Goal: Task Accomplishment & Management: Complete application form

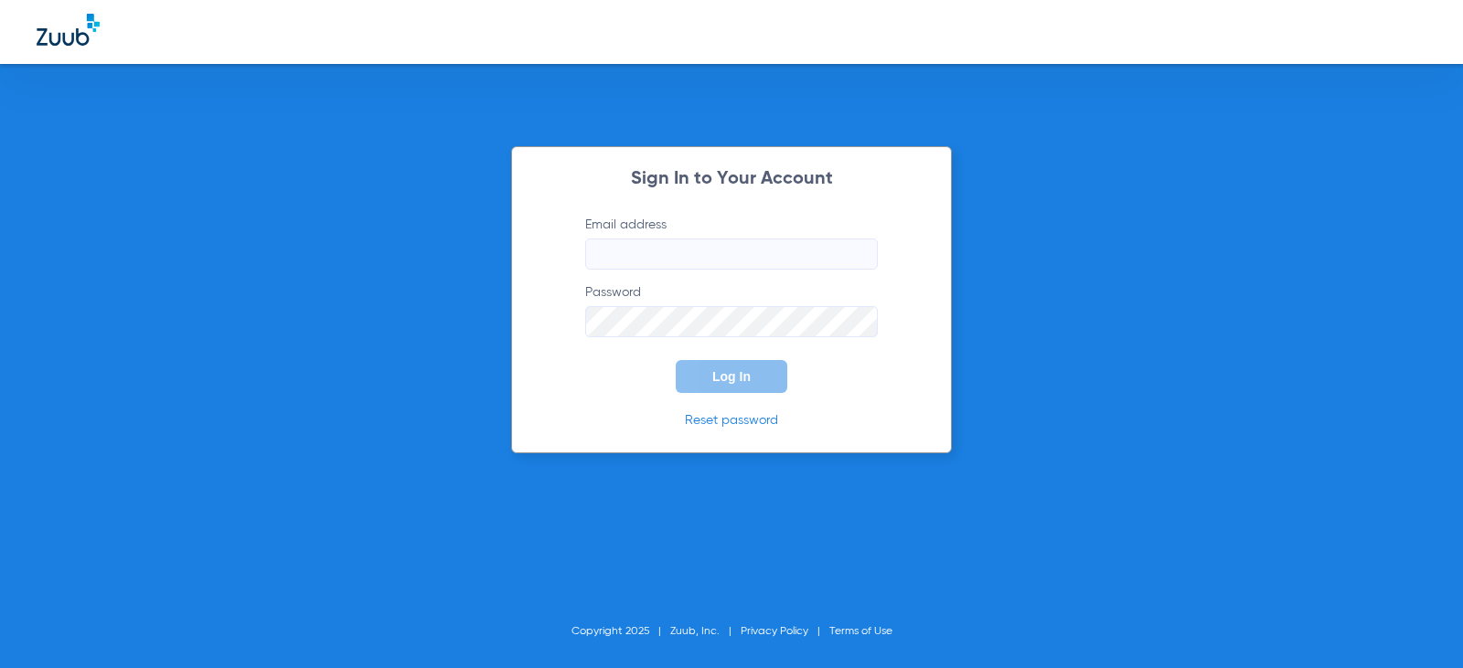
click at [710, 239] on input "Email address" at bounding box center [731, 254] width 293 height 31
type input "[EMAIL_ADDRESS][DOMAIN_NAME]"
click at [738, 377] on span "Log In" at bounding box center [731, 376] width 38 height 15
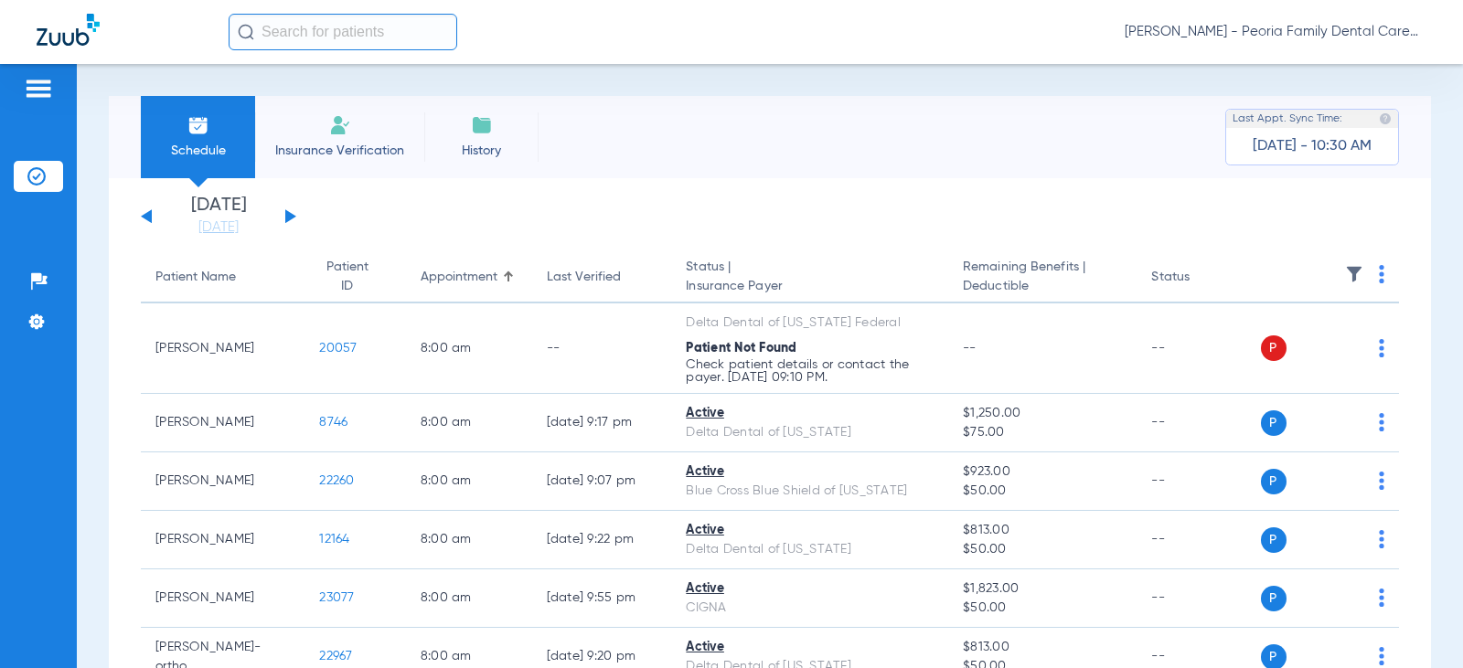
click at [363, 143] on span "Insurance Verification" at bounding box center [340, 151] width 142 height 18
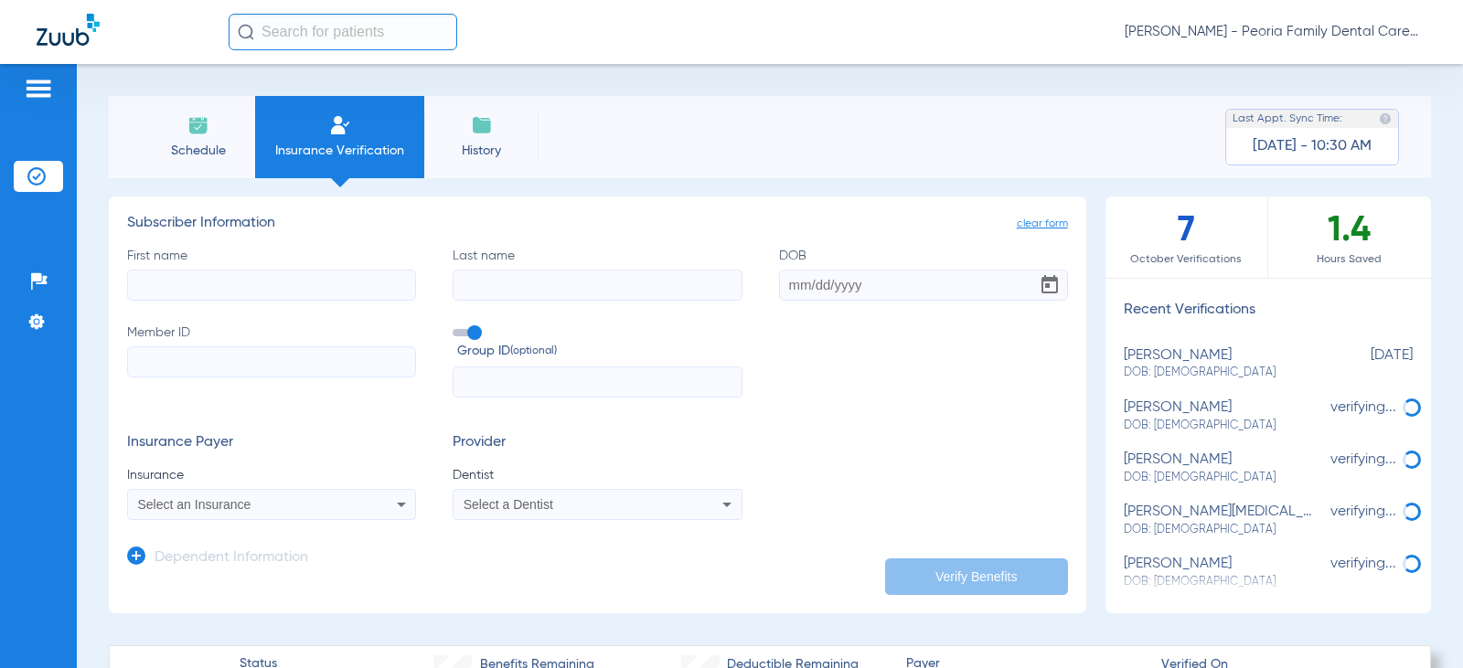
click at [303, 261] on label "First name" at bounding box center [271, 274] width 289 height 54
click at [303, 270] on input "First name" at bounding box center [271, 285] width 289 height 31
click at [303, 273] on input "First name" at bounding box center [271, 285] width 289 height 31
type input "[PERSON_NAME]"
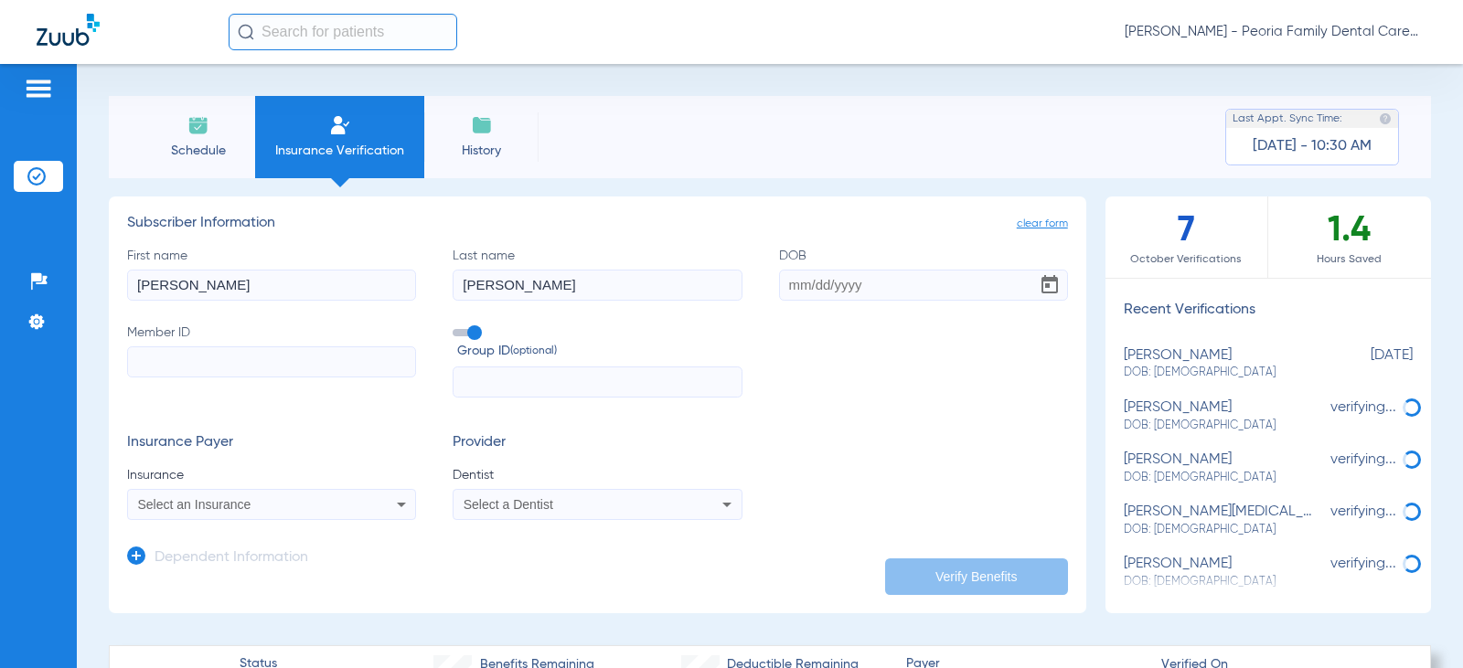
click at [785, 286] on input "DOB" at bounding box center [923, 285] width 289 height 31
type input "[DATE]"
click at [305, 356] on input "Member ID" at bounding box center [271, 362] width 289 height 31
type input "H56963229"
click at [570, 385] on input "text" at bounding box center [597, 382] width 289 height 31
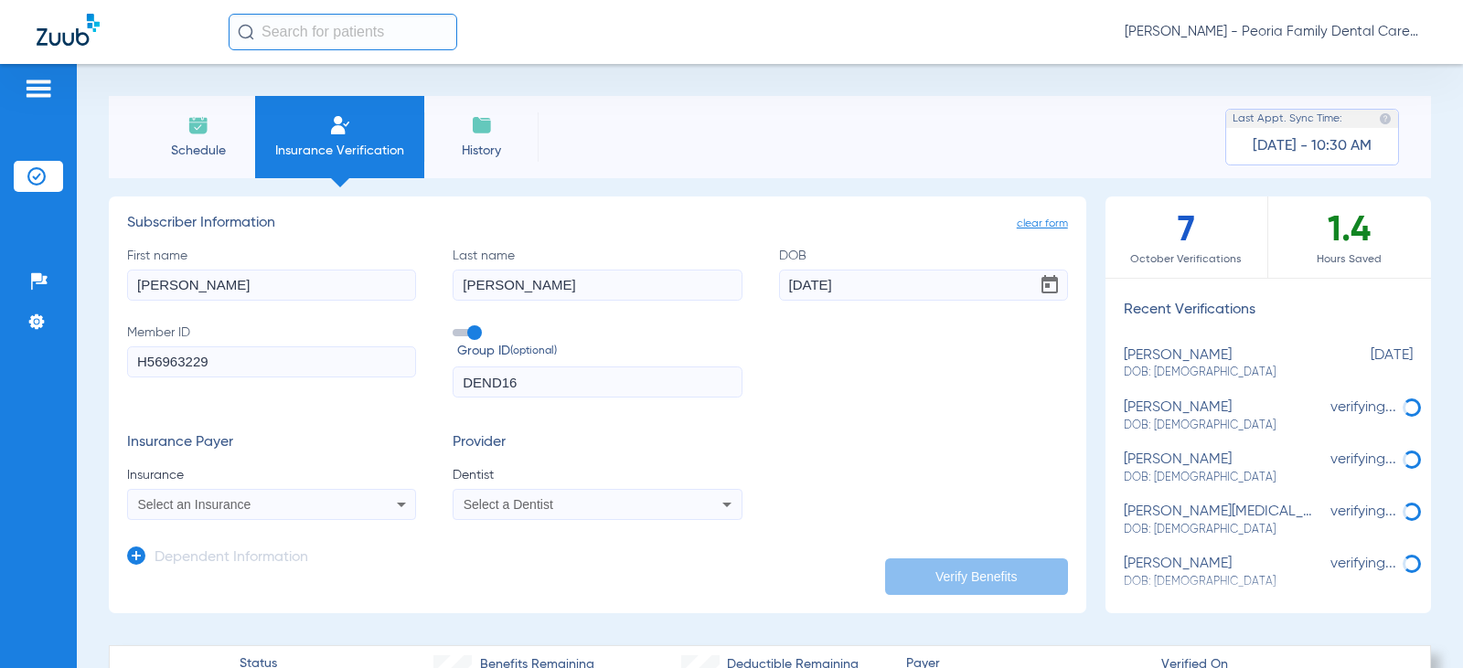
type input "DEND16"
click at [357, 499] on div "Select an Insurance" at bounding box center [271, 505] width 287 height 22
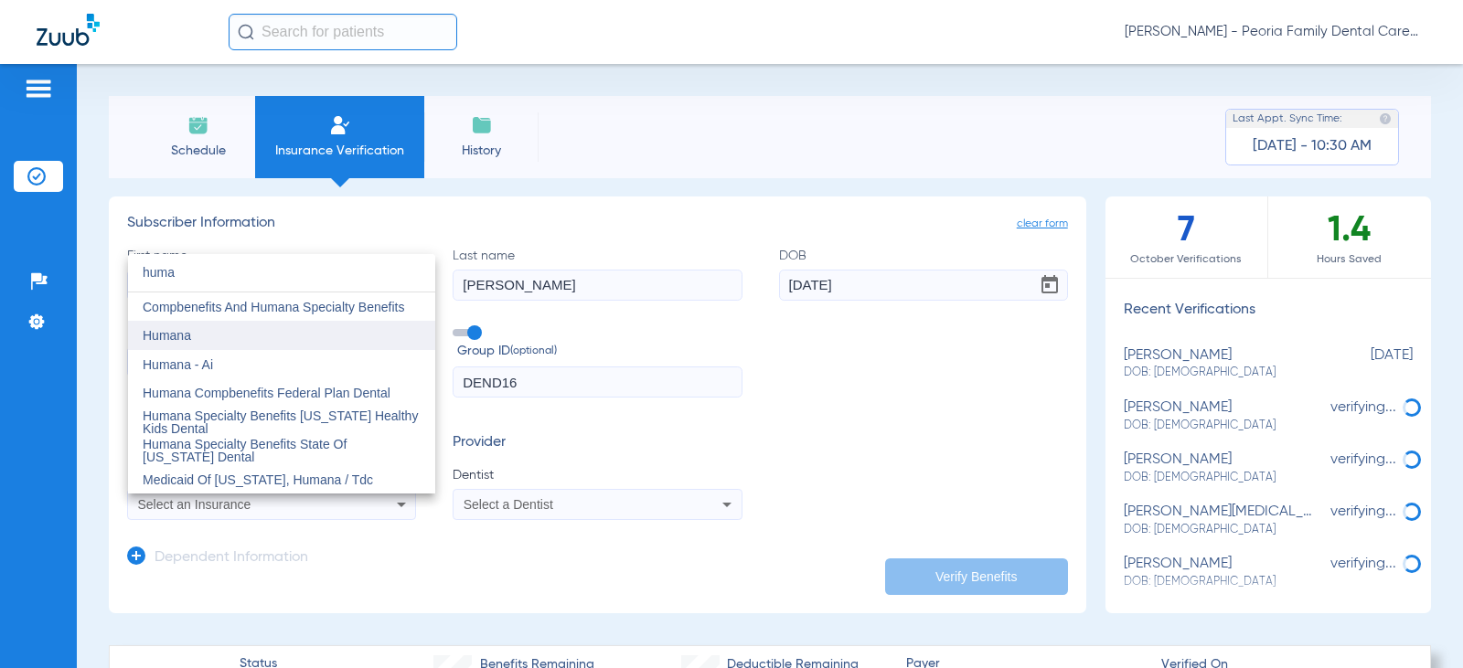
type input "huma"
click at [232, 328] on mat-option "Humana" at bounding box center [281, 335] width 307 height 29
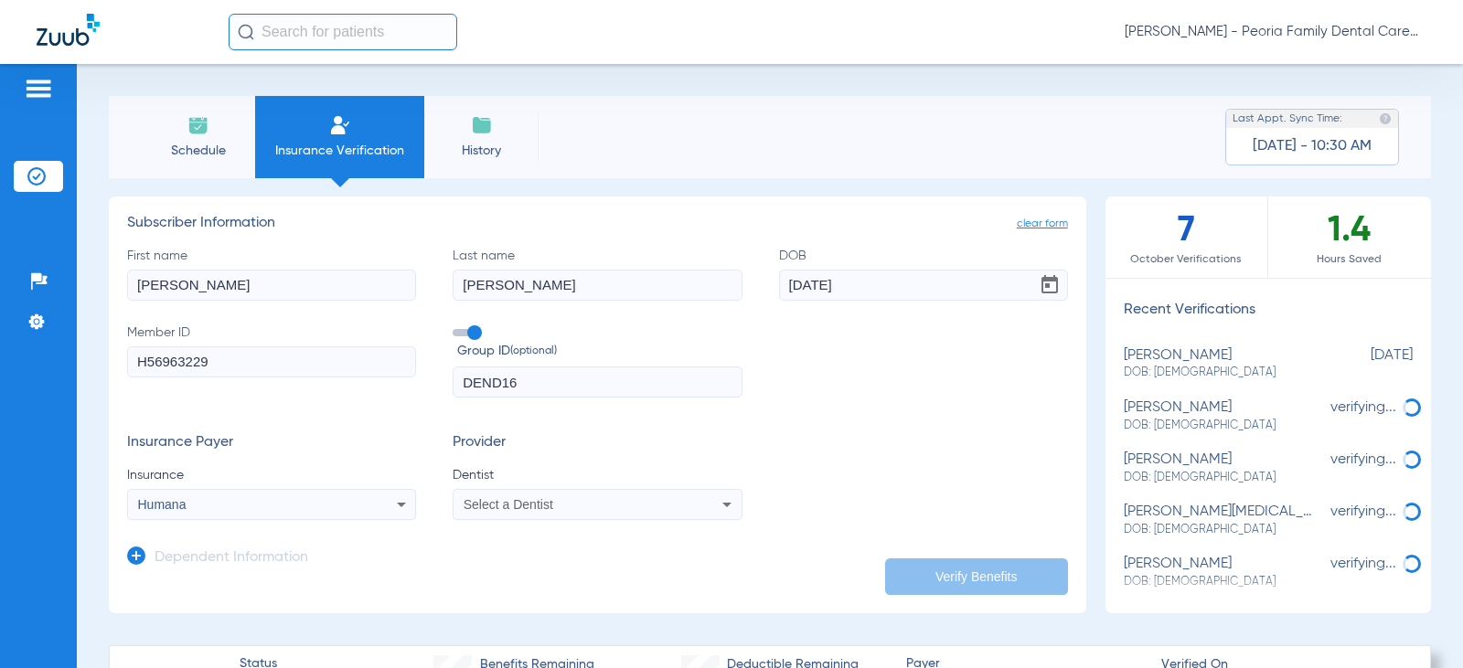
click at [555, 501] on div "Select a Dentist" at bounding box center [571, 504] width 215 height 13
type input "bela"
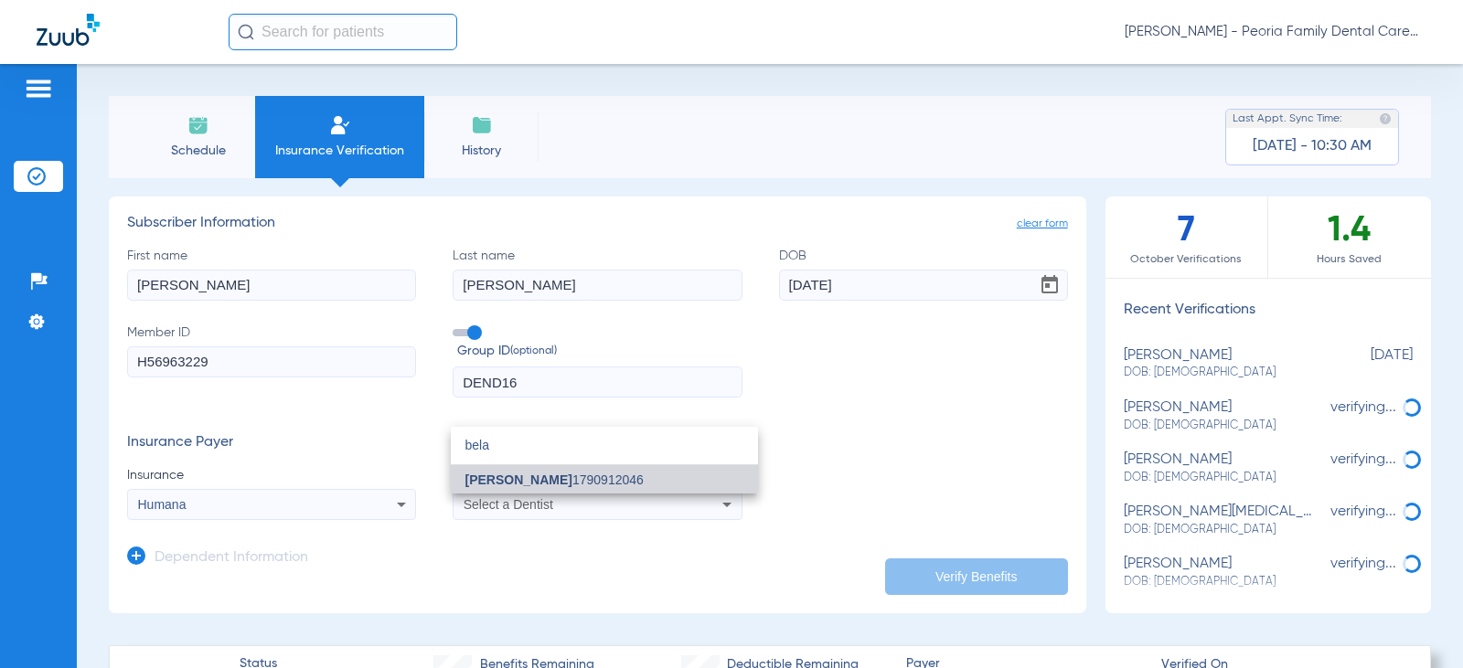
click at [554, 471] on mat-option "[PERSON_NAME] 1790912046" at bounding box center [604, 479] width 307 height 29
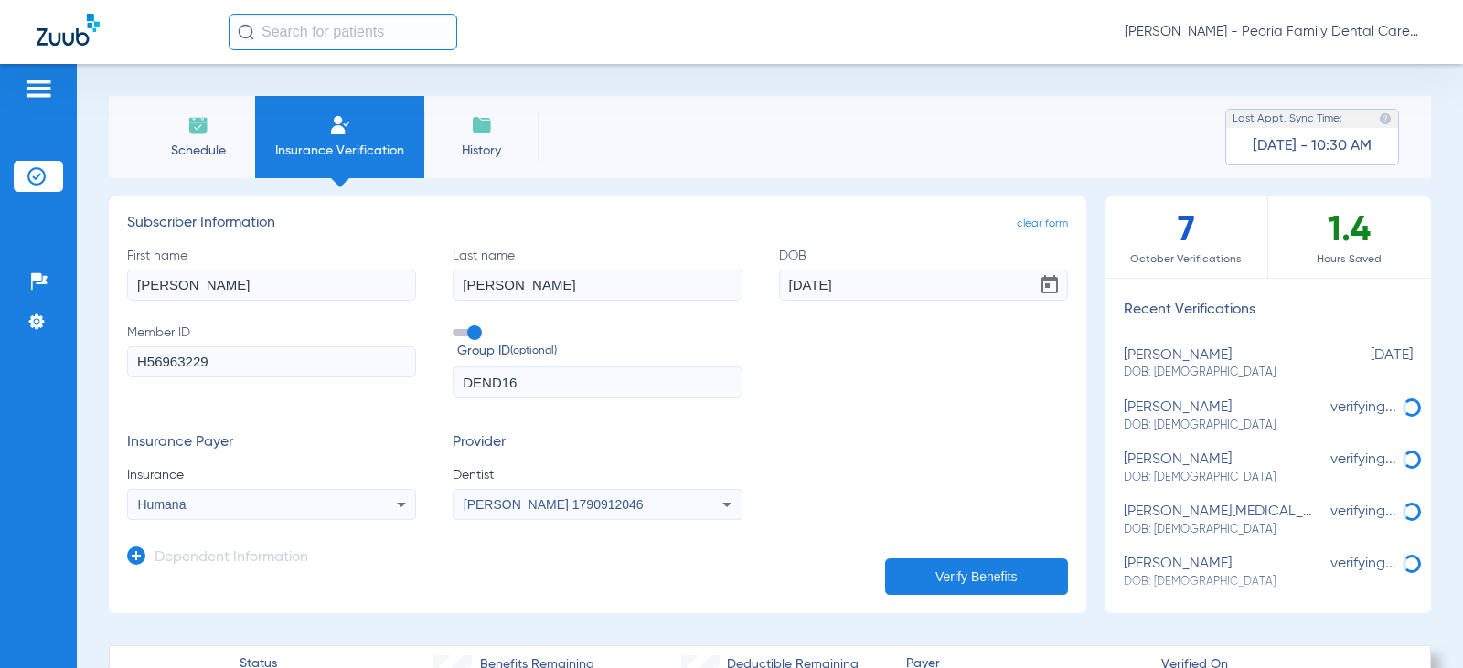
click at [885, 445] on div "Insurance Payer Insurance Humana Provider Dentist [PERSON_NAME] 1790912046" at bounding box center [597, 477] width 941 height 86
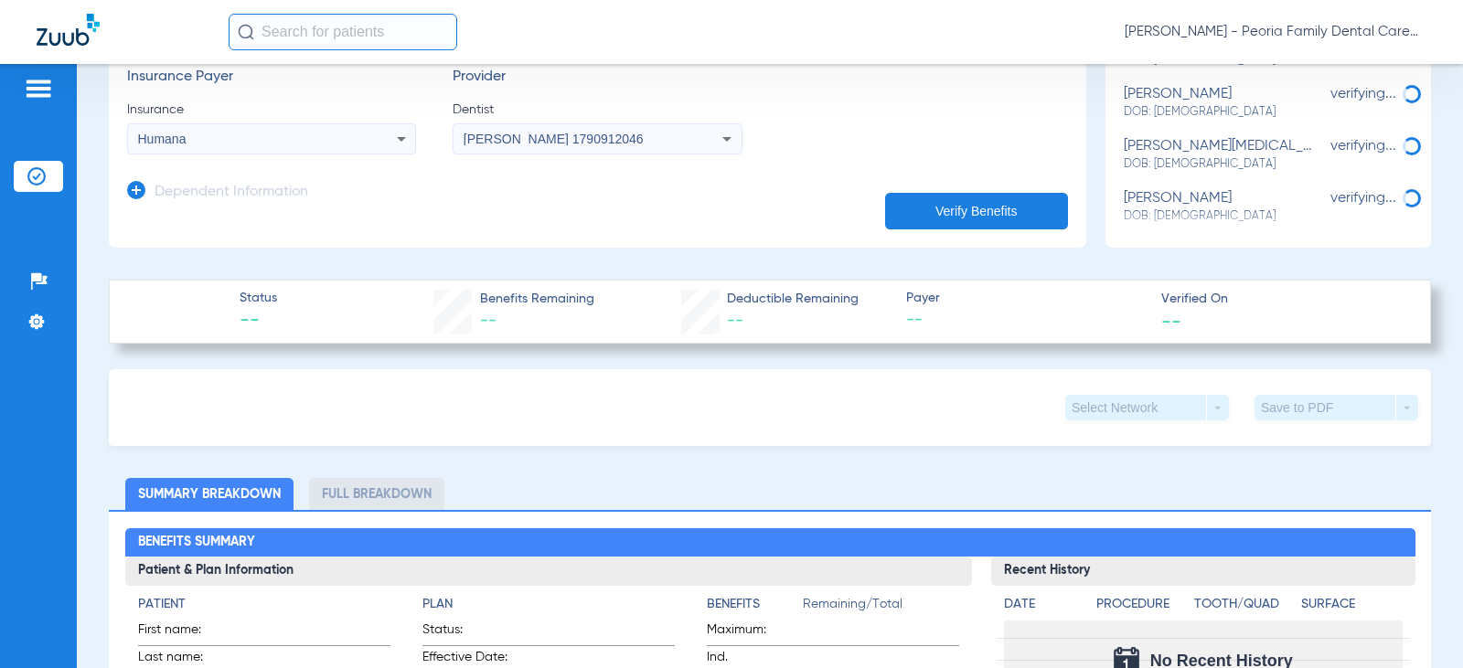
scroll to position [183, 0]
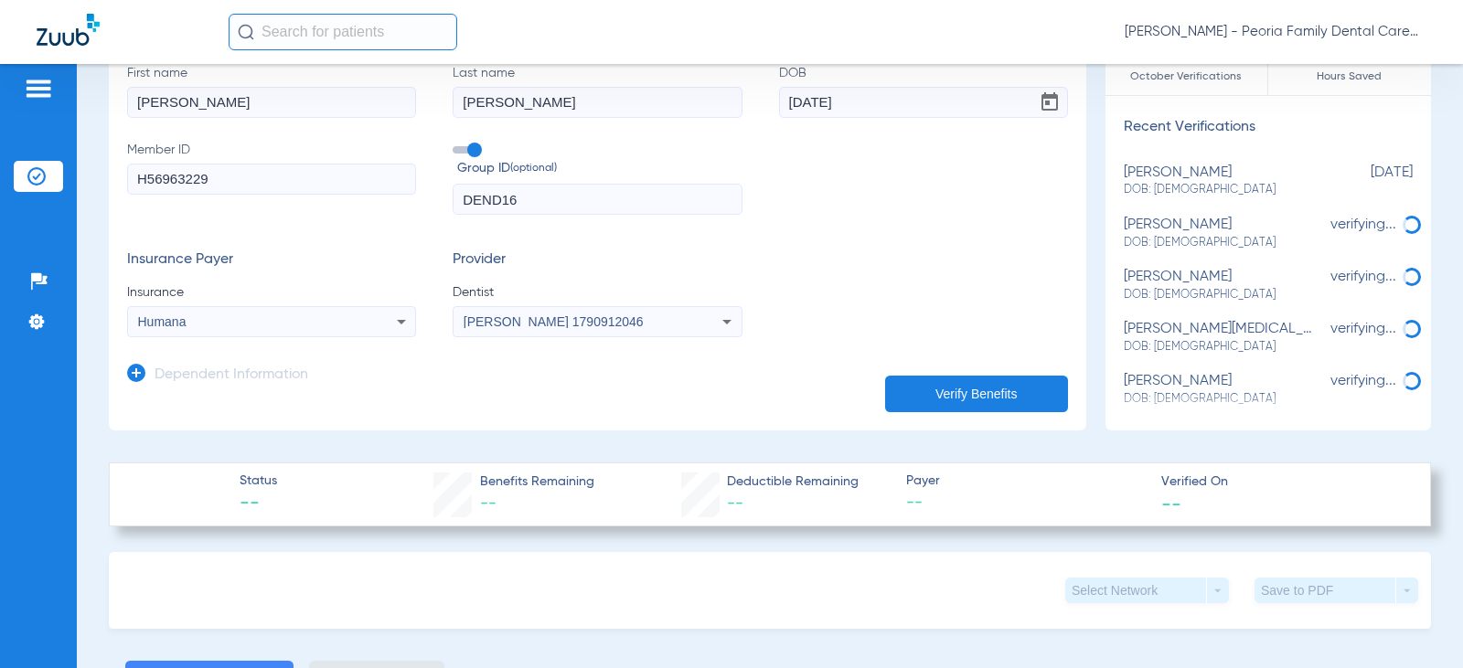
click at [939, 391] on button "Verify Benefits" at bounding box center [976, 394] width 183 height 37
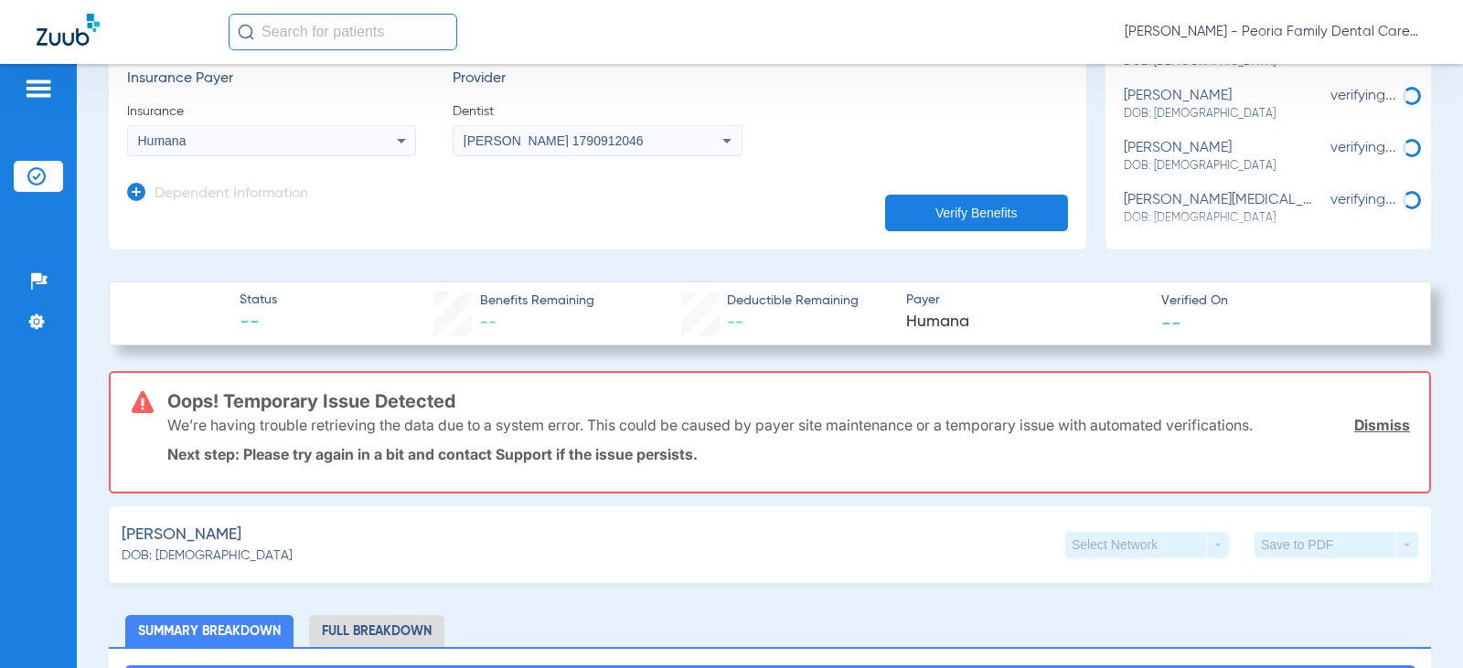
scroll to position [366, 0]
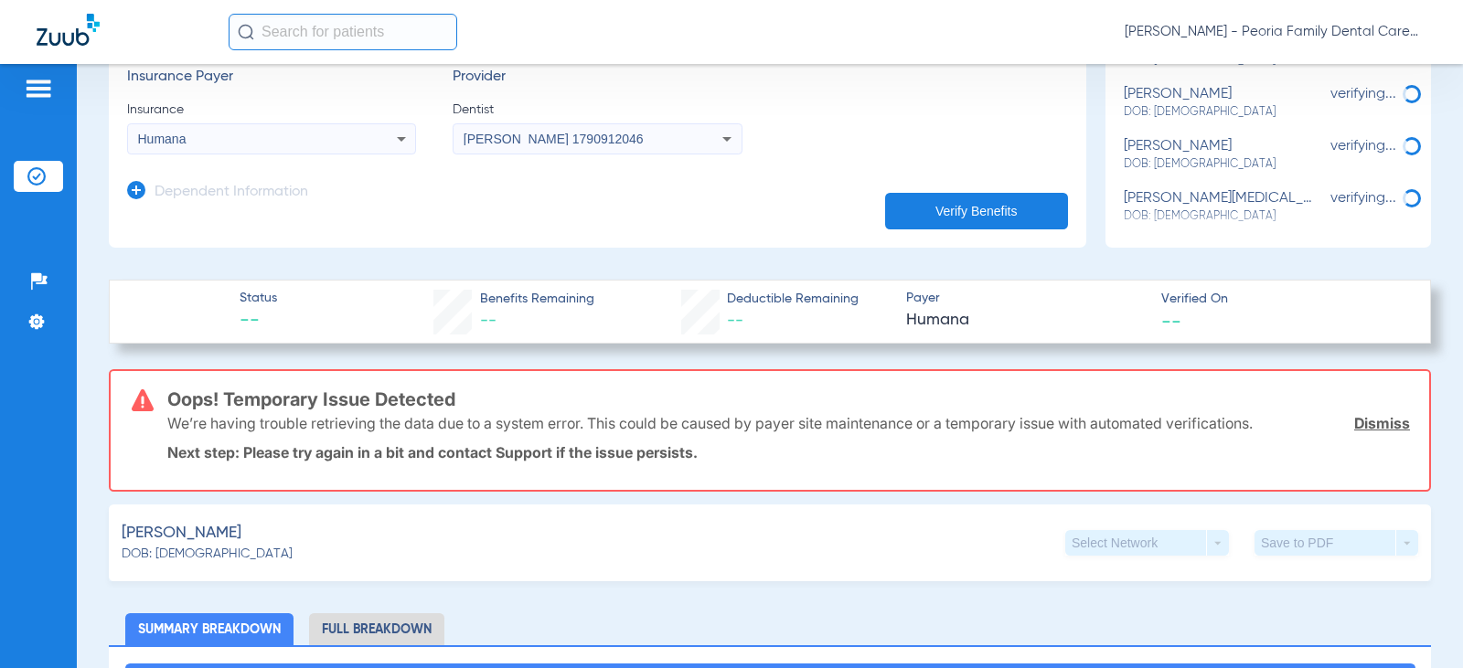
click at [1371, 418] on link "Dismiss" at bounding box center [1382, 423] width 56 height 18
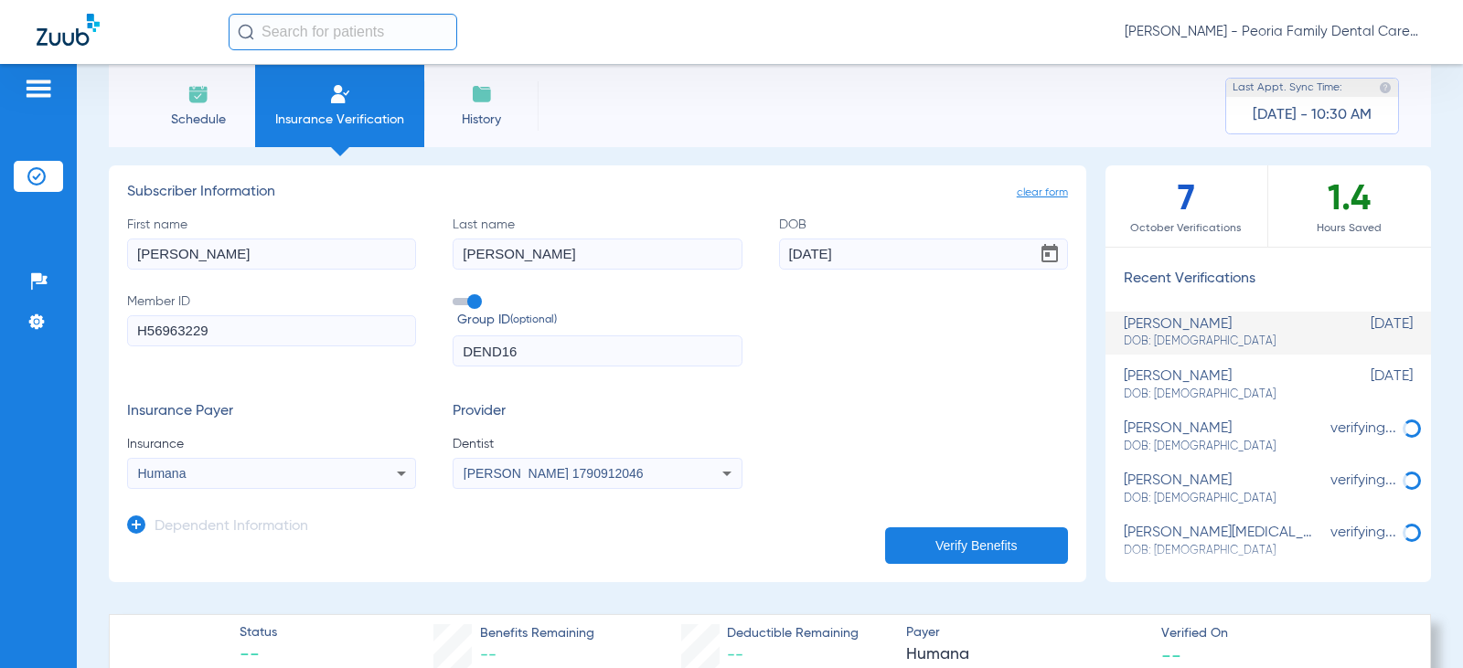
scroll to position [0, 0]
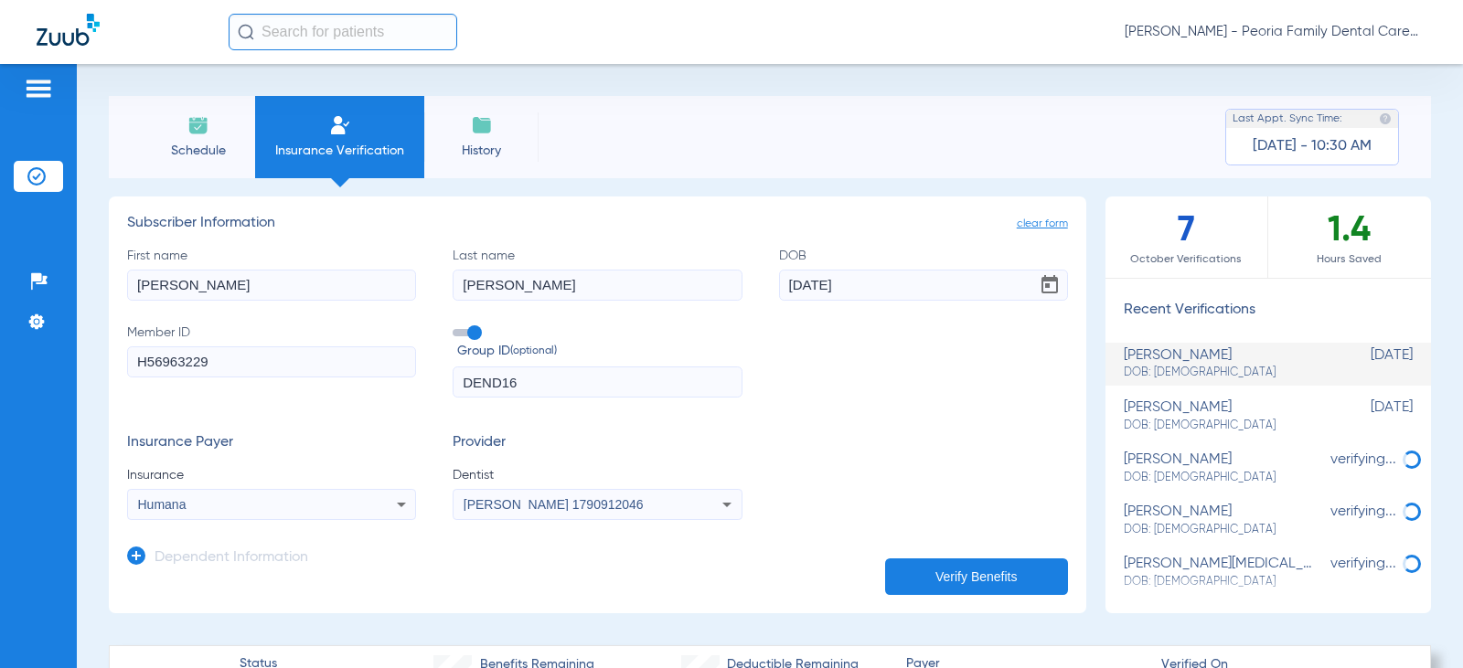
click at [207, 134] on img at bounding box center [198, 125] width 22 height 22
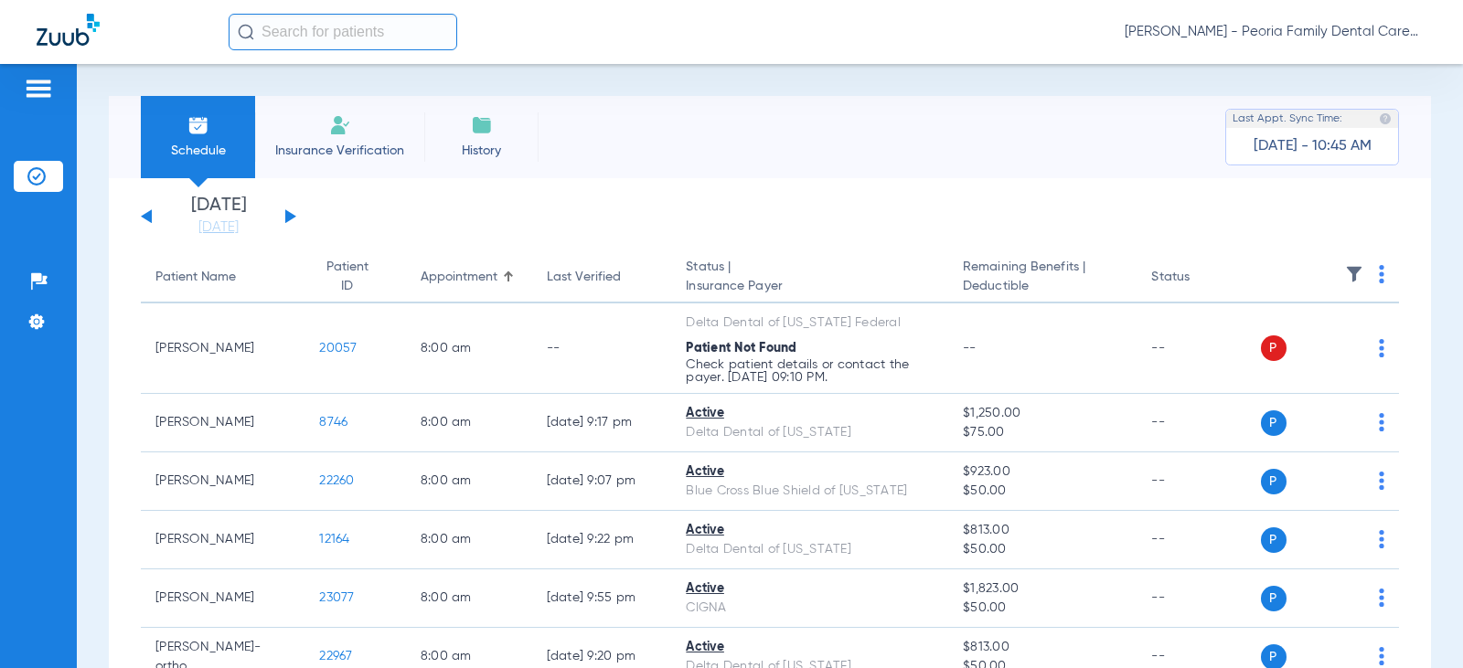
click at [291, 215] on button at bounding box center [290, 216] width 11 height 14
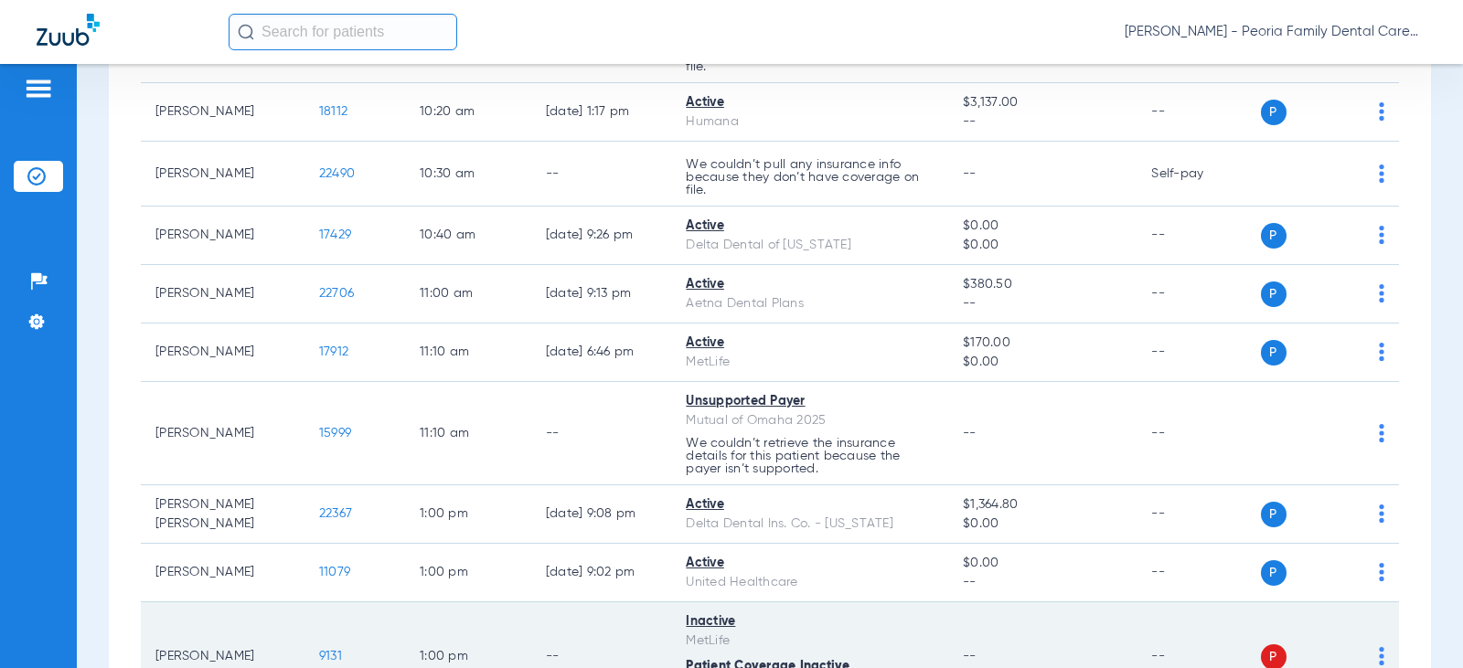
scroll to position [1463, 0]
